Goal: Information Seeking & Learning: Find specific fact

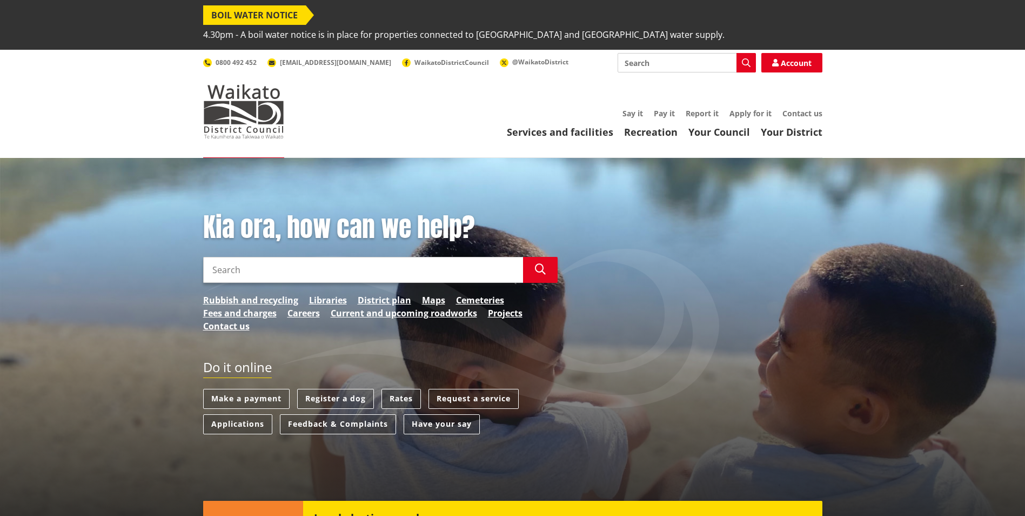
click at [400, 389] on link "Rates" at bounding box center [401, 399] width 39 height 20
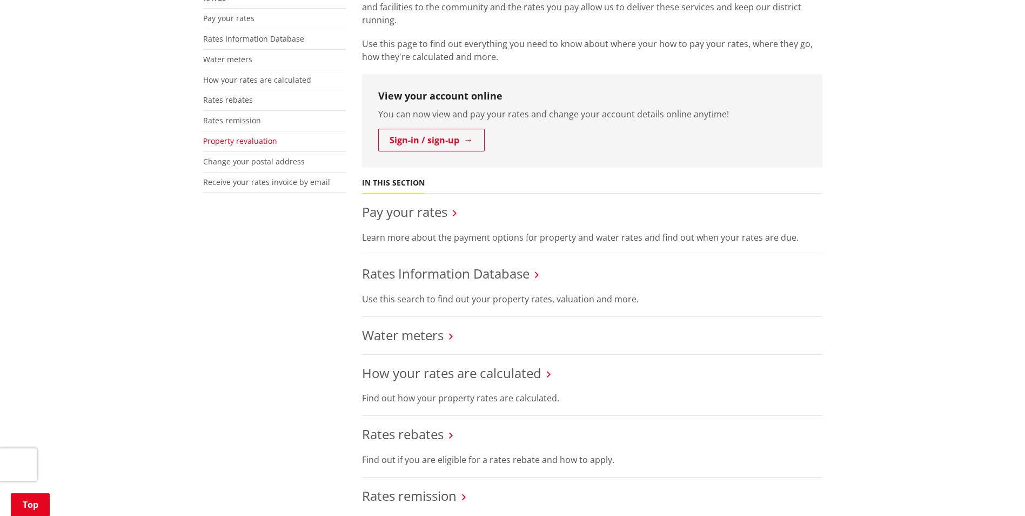
scroll to position [216, 0]
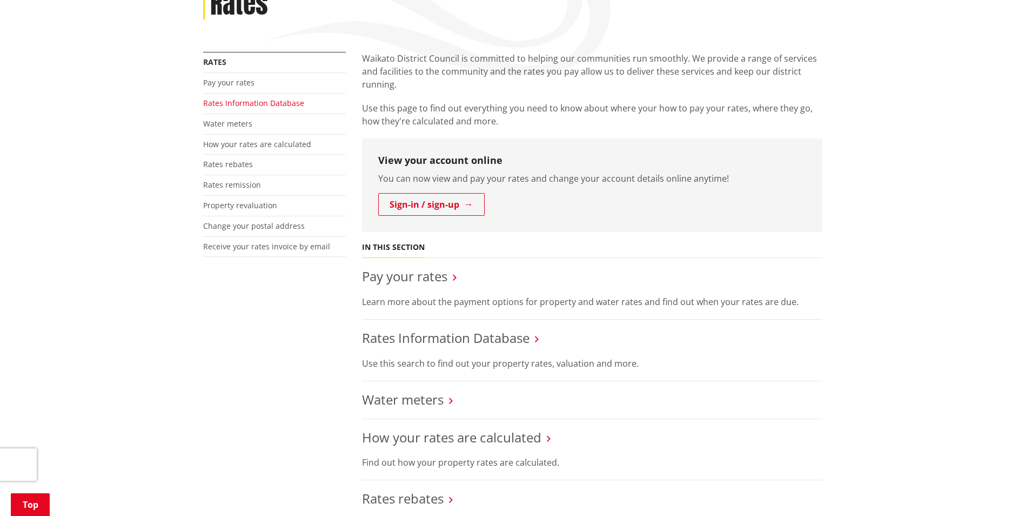
click at [264, 98] on link "Rates Information Database" at bounding box center [253, 103] width 101 height 10
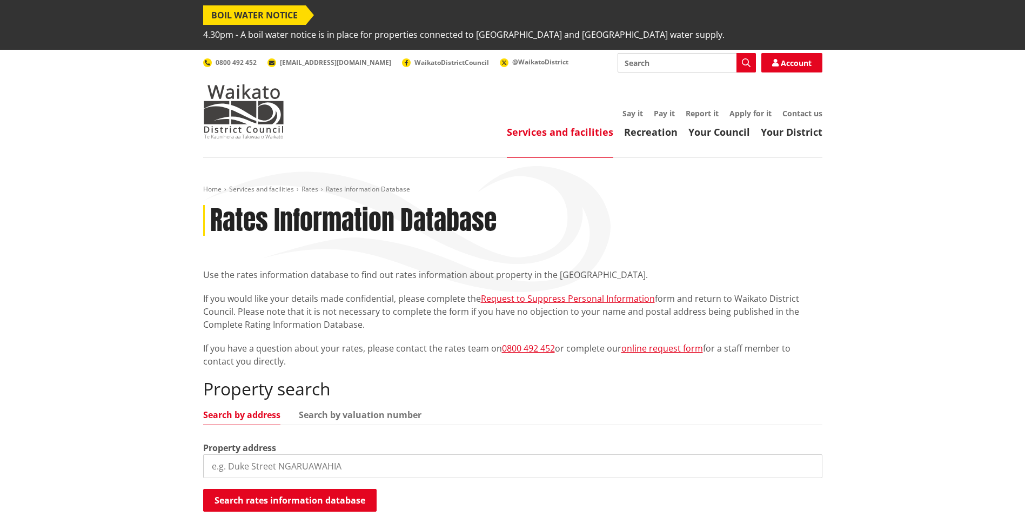
click at [270, 454] on input "search" at bounding box center [512, 466] width 619 height 24
click at [288, 489] on button "Search rates information database" at bounding box center [289, 500] width 173 height 23
click at [385, 410] on link "Search by valuation number" at bounding box center [360, 414] width 123 height 9
drag, startPoint x: 297, startPoint y: 446, endPoint x: -2, endPoint y: 408, distance: 301.2
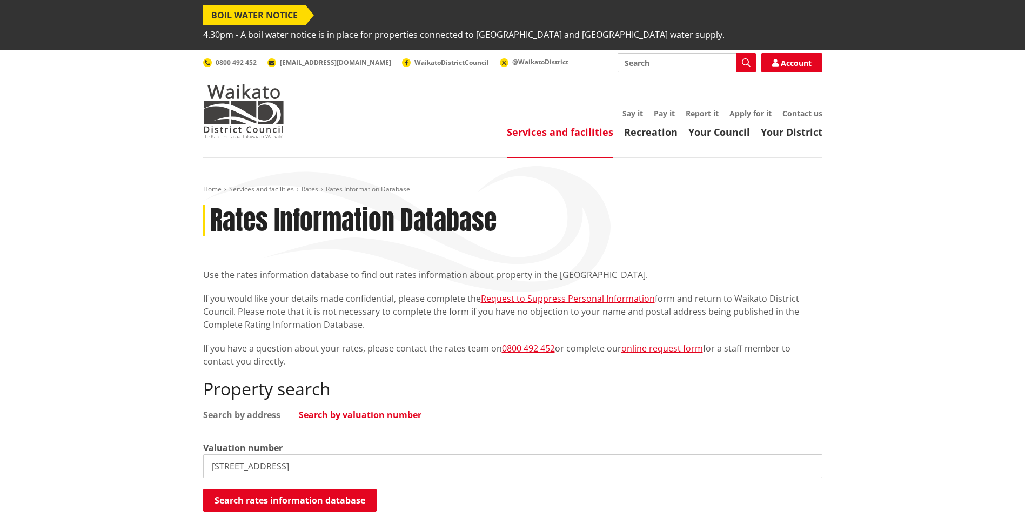
paste input "[PHONE_NUMBER]"
type input "[PHONE_NUMBER]"
click at [330, 489] on button "Search rates information database" at bounding box center [289, 500] width 173 height 23
